Goal: Information Seeking & Learning: Learn about a topic

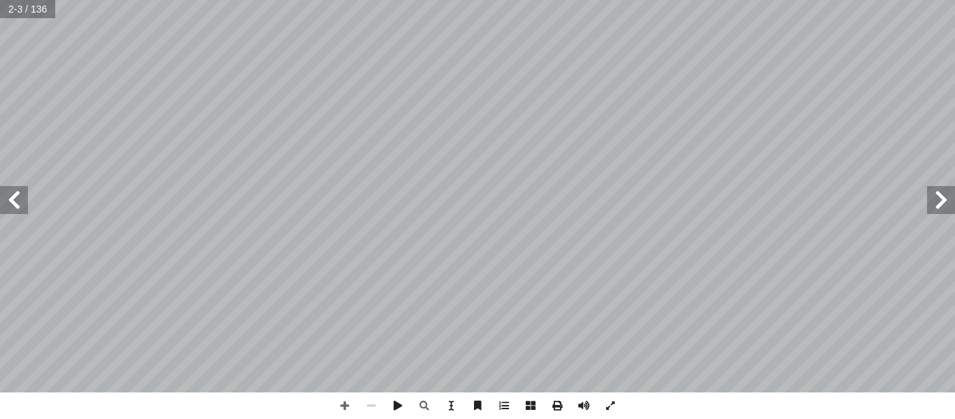
click at [13, 201] on span at bounding box center [14, 200] width 28 height 28
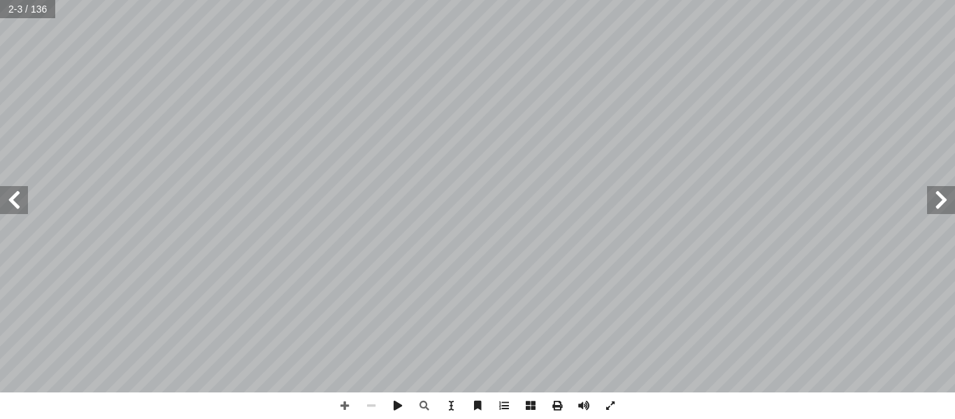
click at [13, 201] on span at bounding box center [14, 200] width 28 height 28
click at [940, 198] on span at bounding box center [941, 200] width 28 height 28
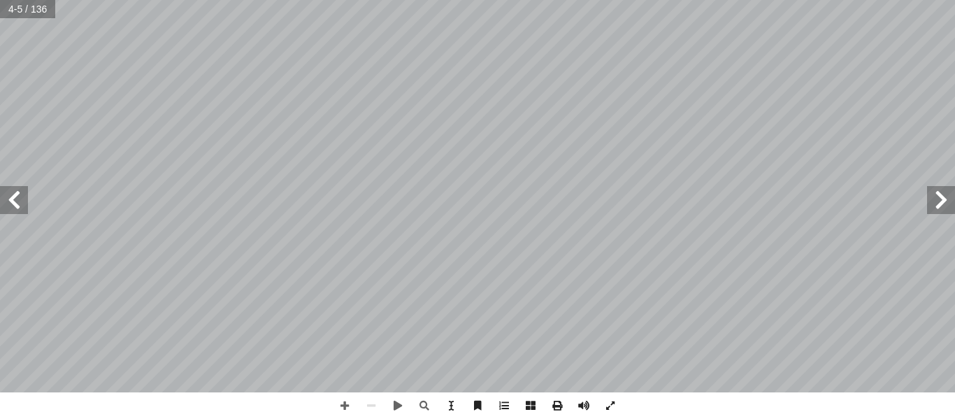
click at [23, 201] on span at bounding box center [14, 200] width 28 height 28
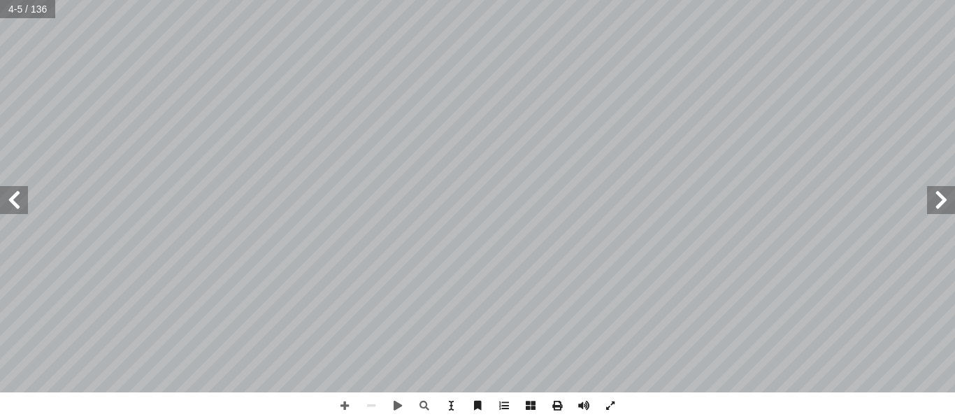
click at [23, 201] on span at bounding box center [14, 200] width 28 height 28
click at [955, 201] on span at bounding box center [941, 200] width 28 height 28
click at [948, 198] on span at bounding box center [941, 200] width 28 height 28
click at [13, 204] on span at bounding box center [14, 200] width 28 height 28
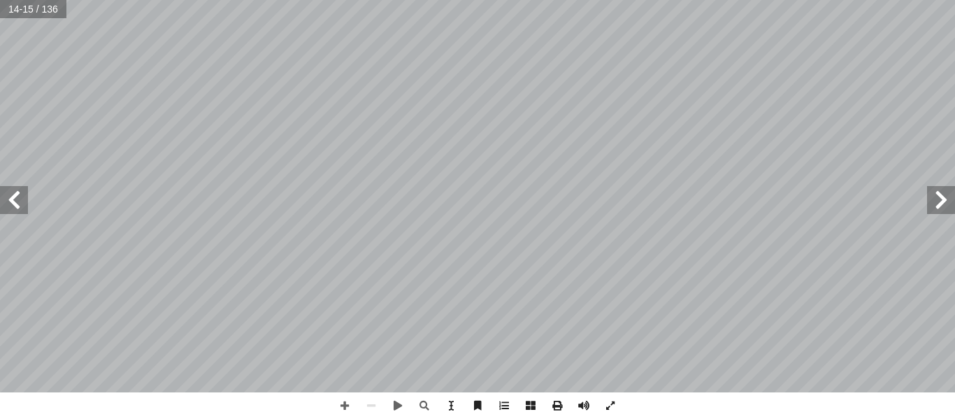
click at [13, 204] on span at bounding box center [14, 200] width 28 height 28
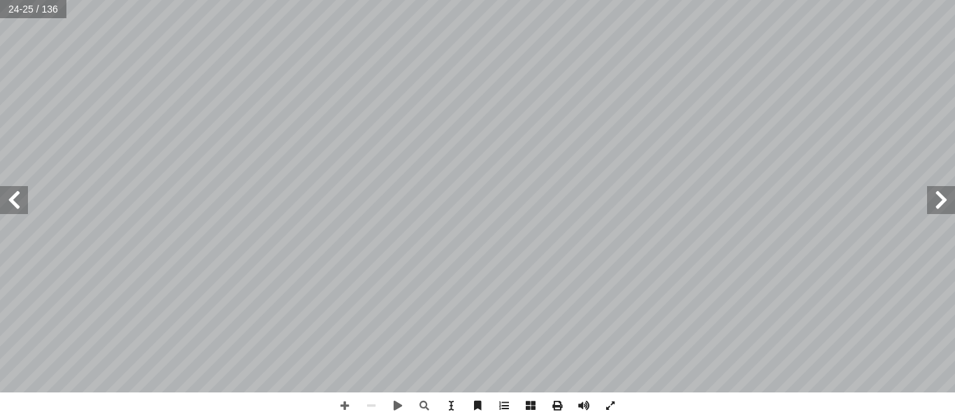
click at [947, 205] on span at bounding box center [941, 200] width 28 height 28
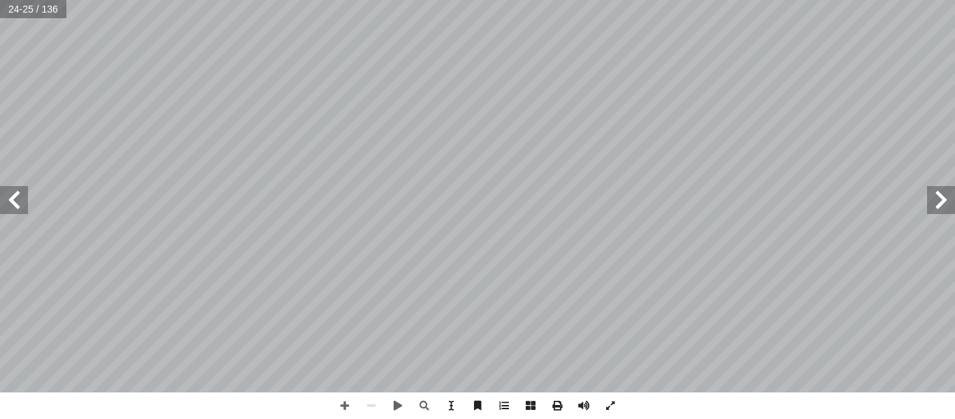
click at [947, 205] on span at bounding box center [941, 200] width 28 height 28
click at [950, 201] on span at bounding box center [941, 200] width 28 height 28
click at [376, 409] on span at bounding box center [371, 405] width 27 height 27
click at [19, 207] on span at bounding box center [14, 200] width 28 height 28
click at [944, 207] on span at bounding box center [941, 200] width 28 height 28
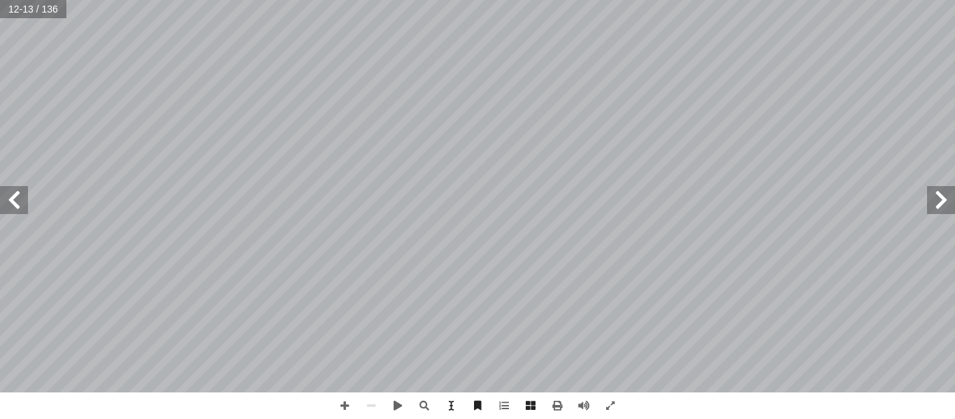
click at [939, 213] on span at bounding box center [941, 200] width 28 height 28
click at [11, 199] on span at bounding box center [14, 200] width 28 height 28
